Goal: Find specific page/section: Find specific page/section

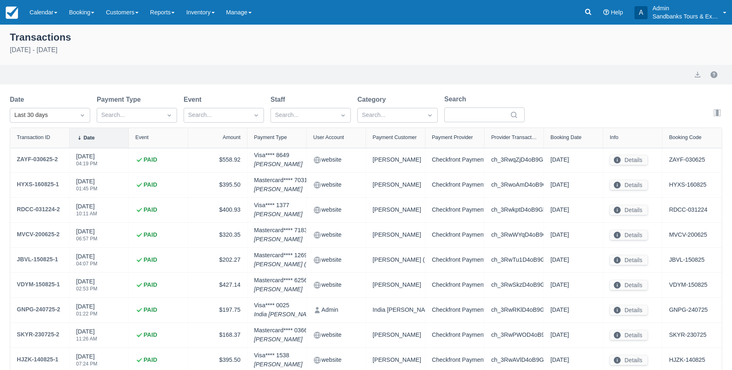
select select "10"
click at [586, 15] on icon at bounding box center [588, 12] width 8 height 8
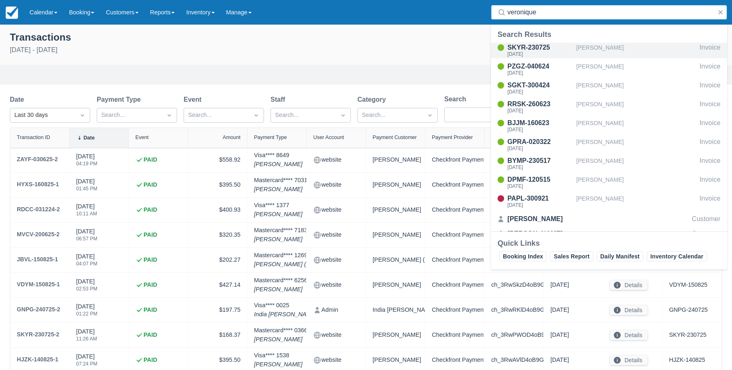
type input "veronique"
click at [539, 52] on div "[DATE]" at bounding box center [540, 54] width 66 height 5
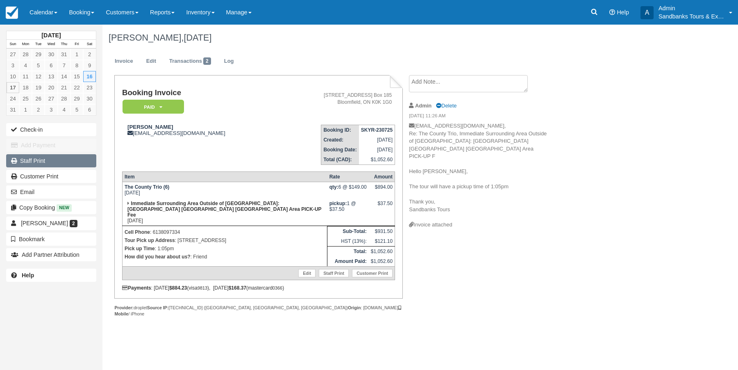
click at [38, 163] on link "Staff Print" at bounding box center [51, 160] width 90 height 13
